Goal: Find specific page/section: Find specific page/section

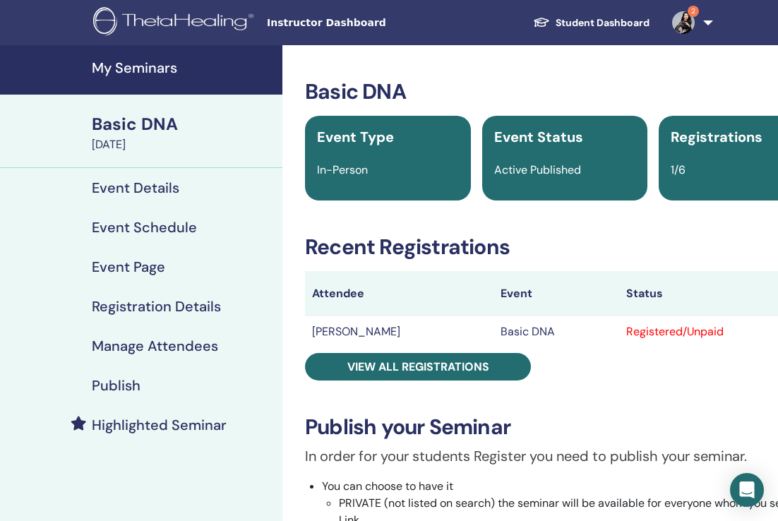
click at [681, 20] on img at bounding box center [683, 22] width 23 height 23
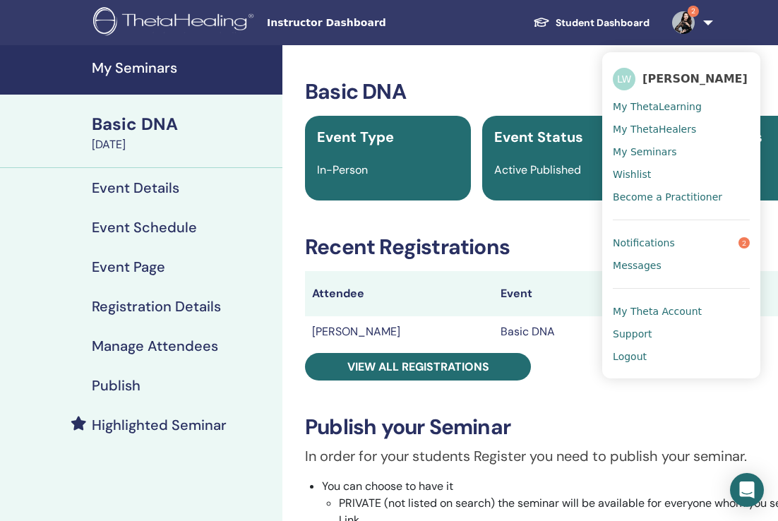
click at [635, 231] on link "Notifications 2" at bounding box center [680, 242] width 137 height 23
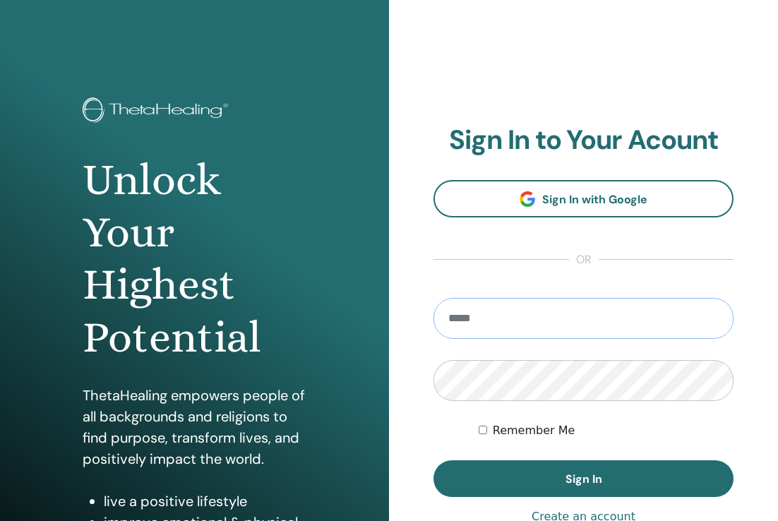
type input "**********"
click at [583, 478] on button "Sign In" at bounding box center [583, 478] width 300 height 37
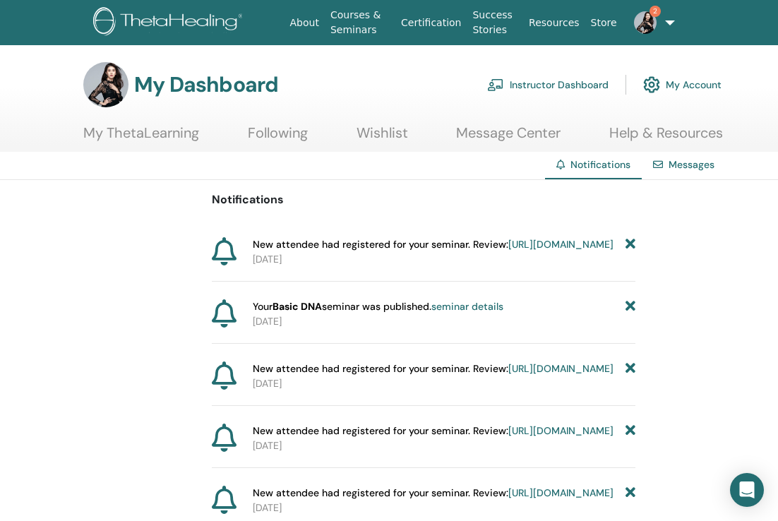
click at [568, 82] on link "Instructor Dashboard" at bounding box center [547, 84] width 121 height 31
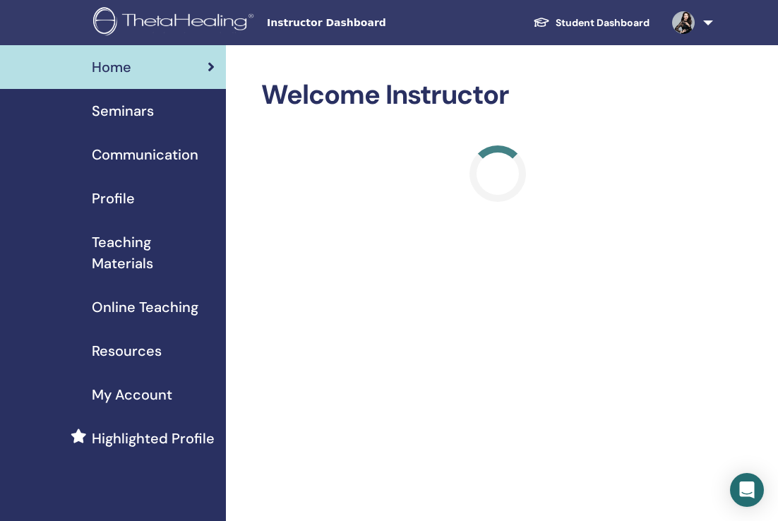
click at [152, 105] on span "Seminars" at bounding box center [123, 110] width 62 height 21
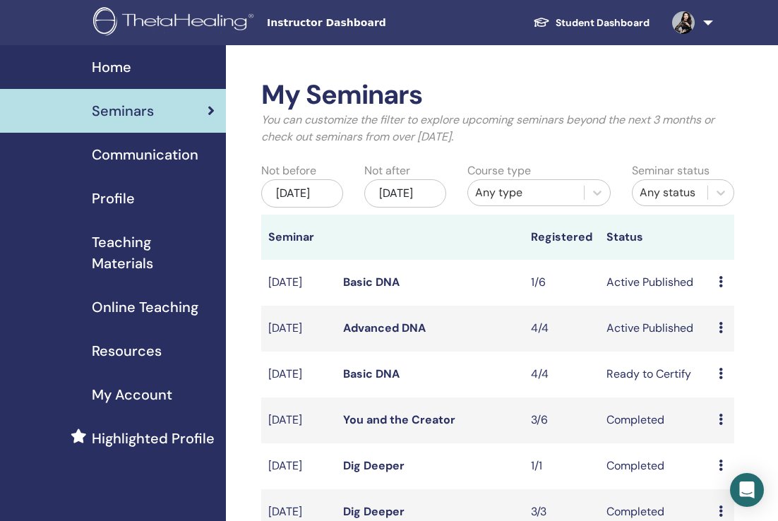
click at [378, 289] on link "Basic DNA" at bounding box center [371, 281] width 56 height 15
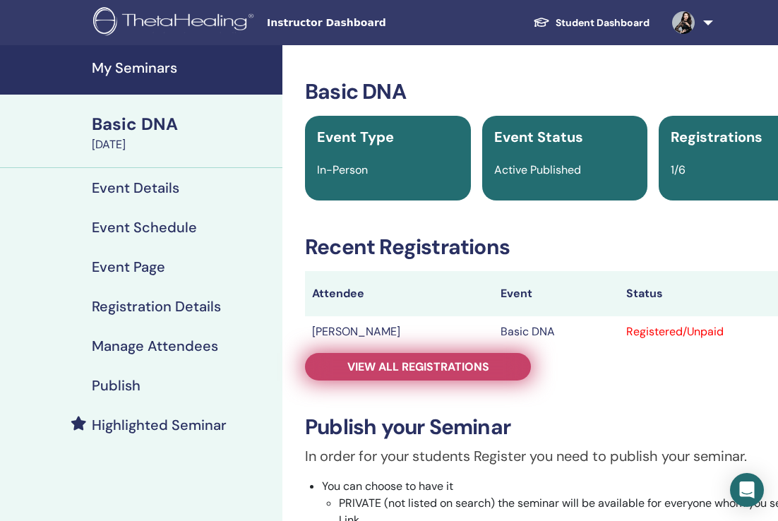
click at [388, 368] on span "View all registrations" at bounding box center [418, 366] width 142 height 15
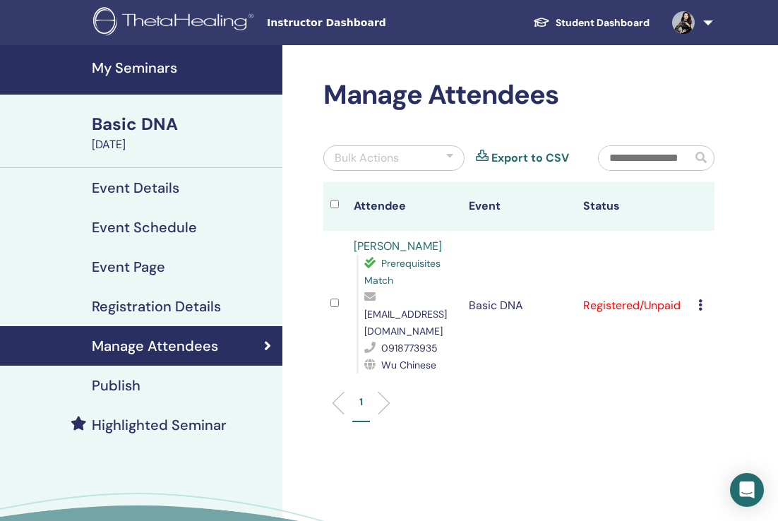
click at [598, 13] on link "Student Dashboard" at bounding box center [590, 23] width 139 height 26
